Goal: Information Seeking & Learning: Learn about a topic

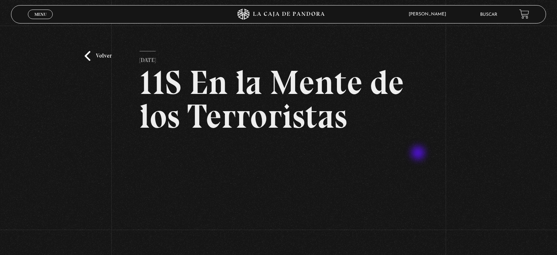
scroll to position [62, 0]
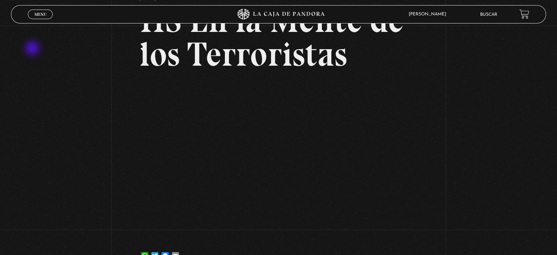
click at [498, 15] on link "Buscar" at bounding box center [488, 14] width 17 height 4
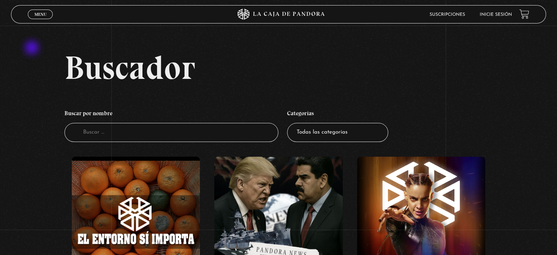
click at [299, 204] on figure at bounding box center [278, 220] width 128 height 128
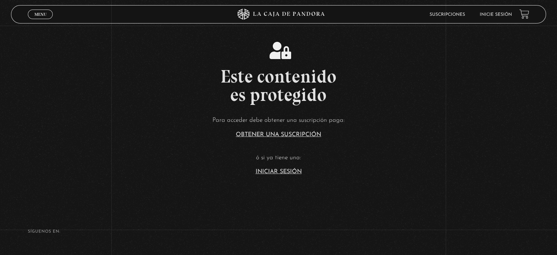
click at [285, 172] on link "Iniciar Sesión" at bounding box center [279, 172] width 46 height 6
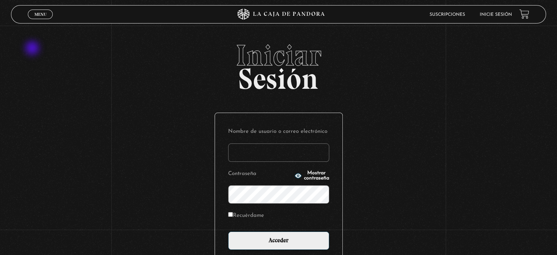
type input "Zuly"
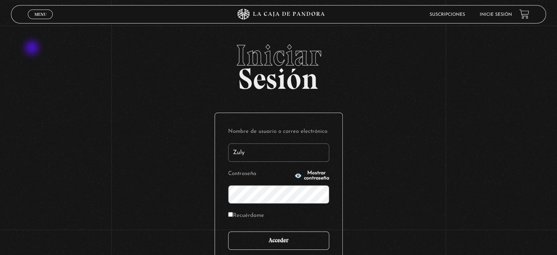
click at [292, 240] on input "Acceder" at bounding box center [278, 240] width 101 height 18
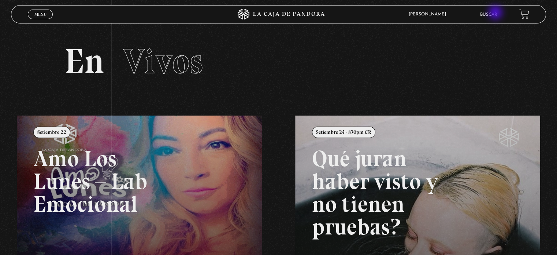
click at [496, 13] on link "Buscar" at bounding box center [488, 14] width 17 height 4
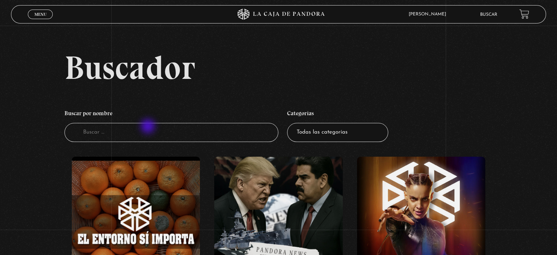
click at [139, 128] on input "Buscador" at bounding box center [171, 132] width 214 height 19
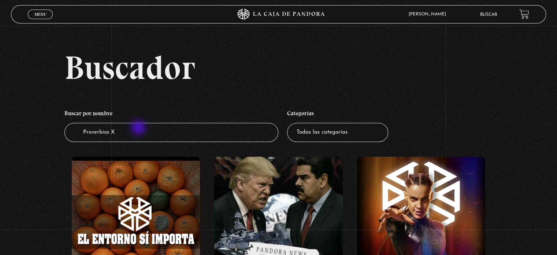
type input "Proverbios XI"
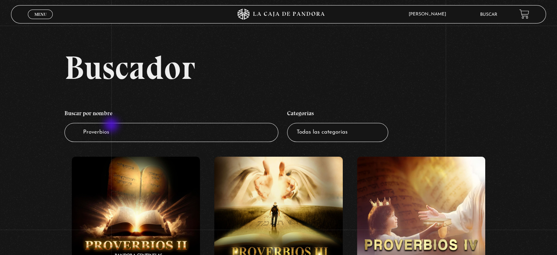
drag, startPoint x: 0, startPoint y: 0, endPoint x: 116, endPoint y: 130, distance: 174.1
click at [116, 130] on input "Proverbios" at bounding box center [171, 132] width 214 height 19
type input "Proverbios X"
click at [135, 129] on input "Proverbios" at bounding box center [171, 132] width 214 height 19
type input "Proverbios"
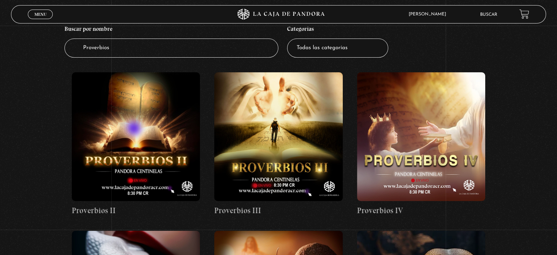
scroll to position [85, 0]
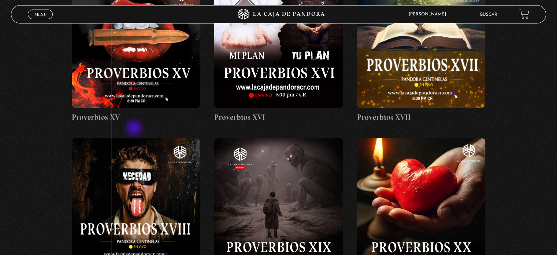
scroll to position [810, 0]
click at [438, 62] on figure at bounding box center [421, 43] width 128 height 128
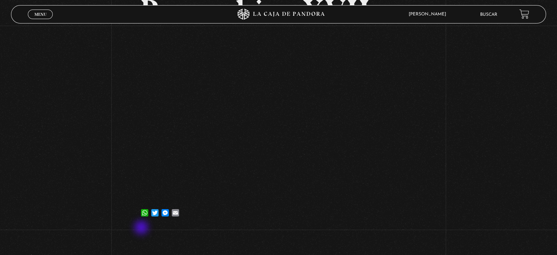
scroll to position [84, 0]
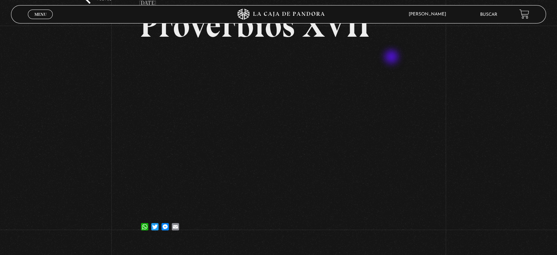
scroll to position [57, 0]
click at [495, 15] on link "Buscar" at bounding box center [488, 14] width 17 height 4
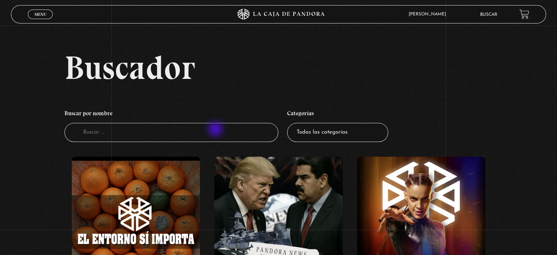
click at [216, 130] on input "Buscador" at bounding box center [171, 132] width 214 height 19
type input "terrorista"
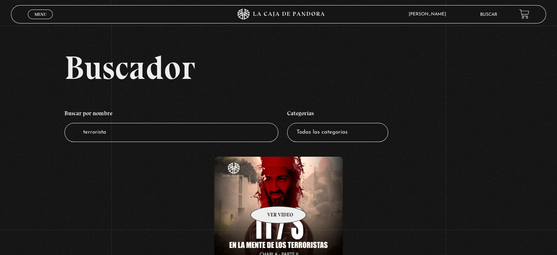
click at [269, 195] on figure at bounding box center [278, 220] width 128 height 128
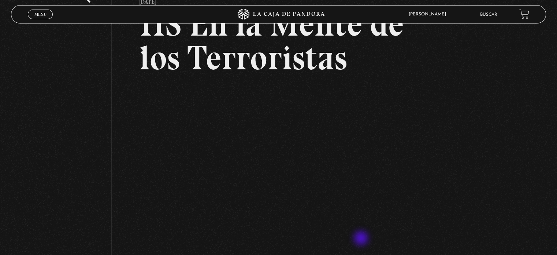
scroll to position [67, 0]
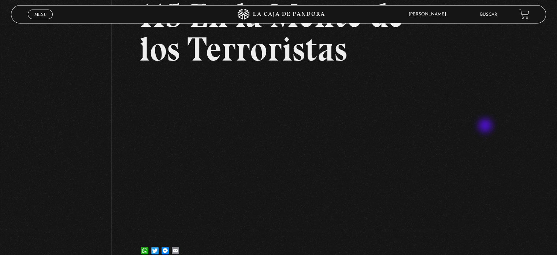
click at [486, 126] on div "Volver [DATE] 11S En la Mente de los Terroristas WhatsApp Twitter Messenger Ema…" at bounding box center [278, 113] width 557 height 308
